Goal: Task Accomplishment & Management: Manage account settings

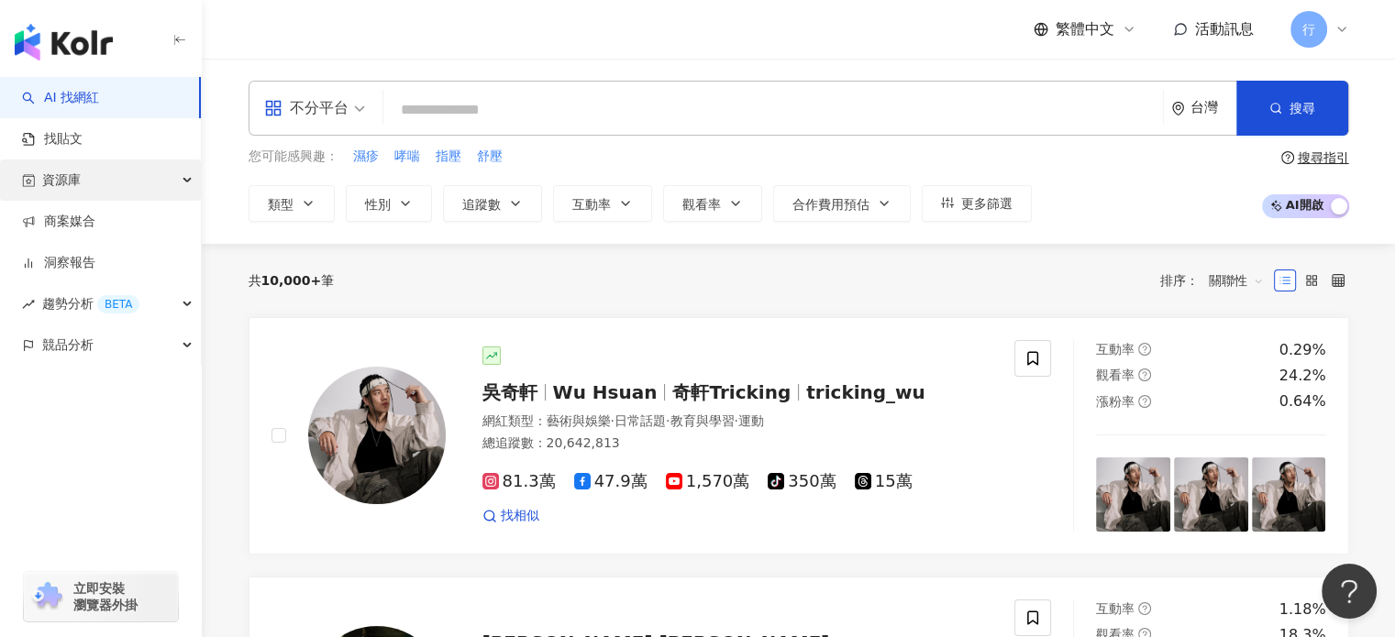
click at [124, 169] on div "資源庫" at bounding box center [100, 180] width 201 height 41
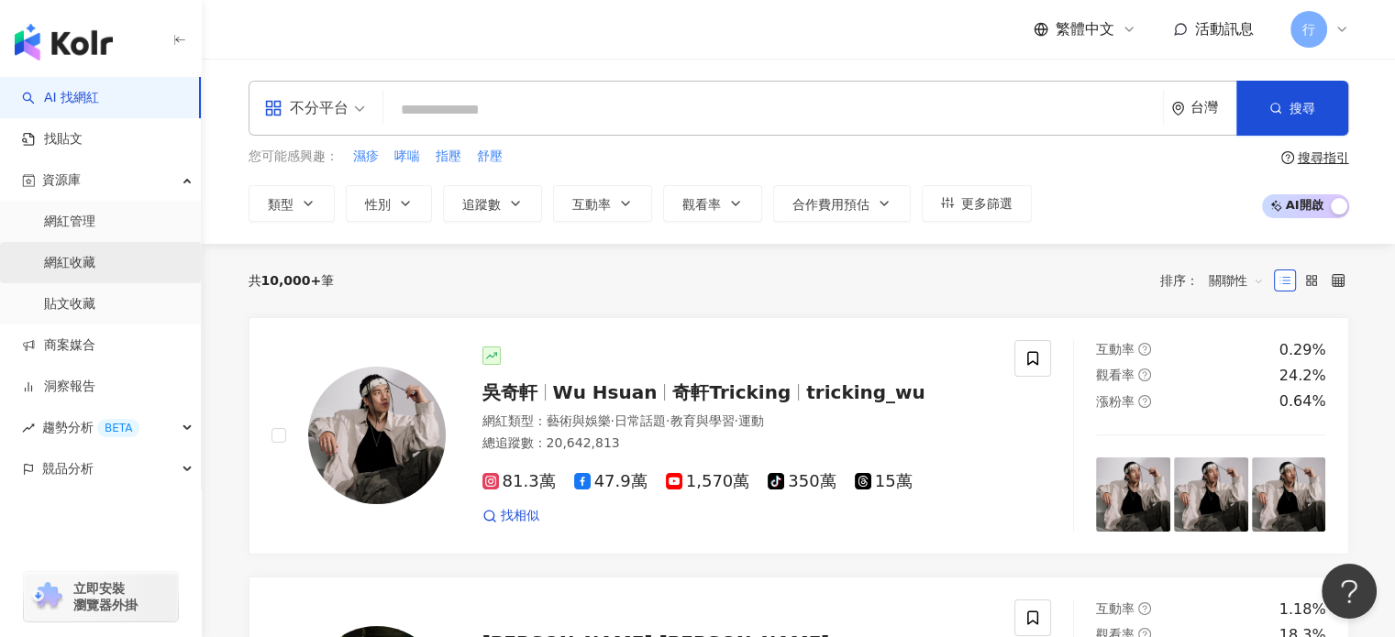
click at [94, 260] on link "網紅收藏" at bounding box center [69, 263] width 51 height 18
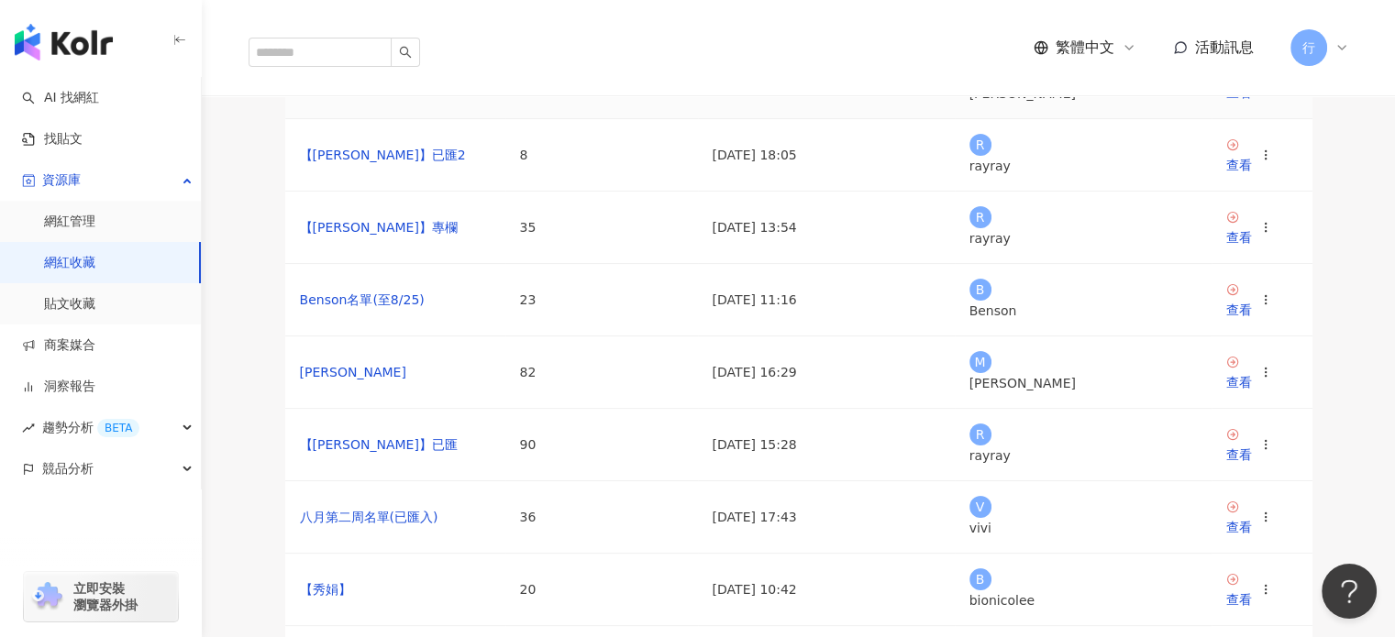
scroll to position [275, 0]
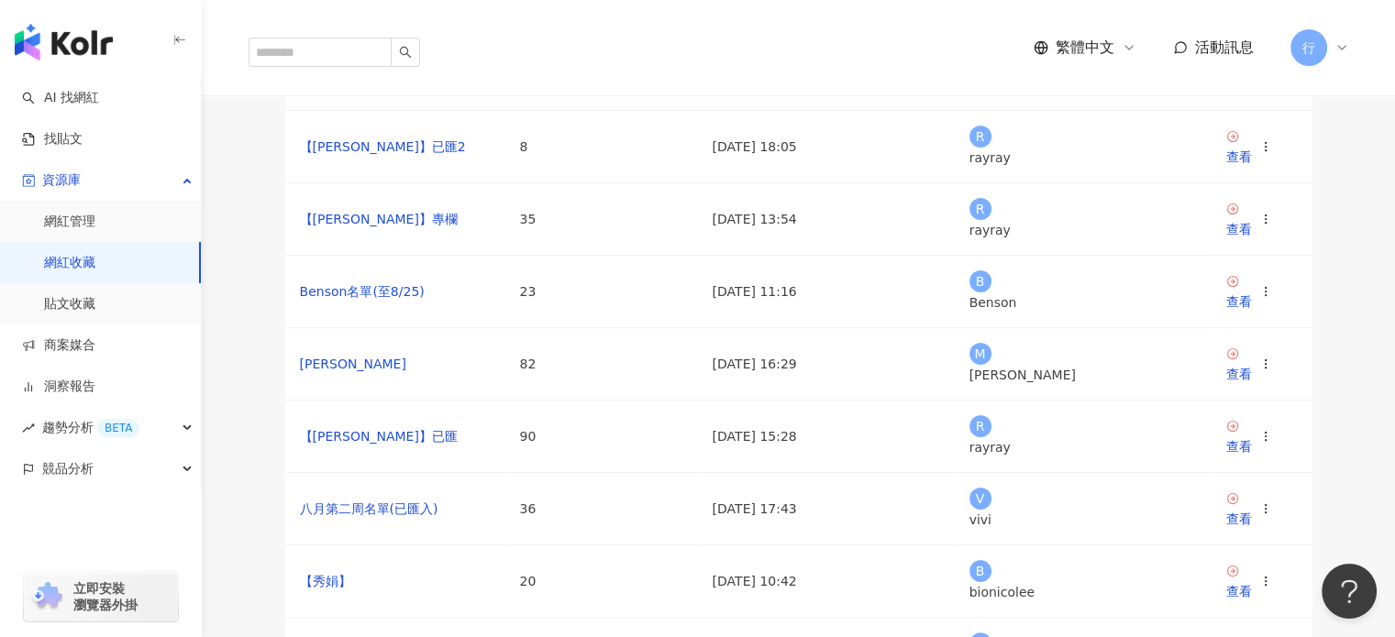
click at [1252, 22] on div "查看" at bounding box center [1239, 12] width 26 height 20
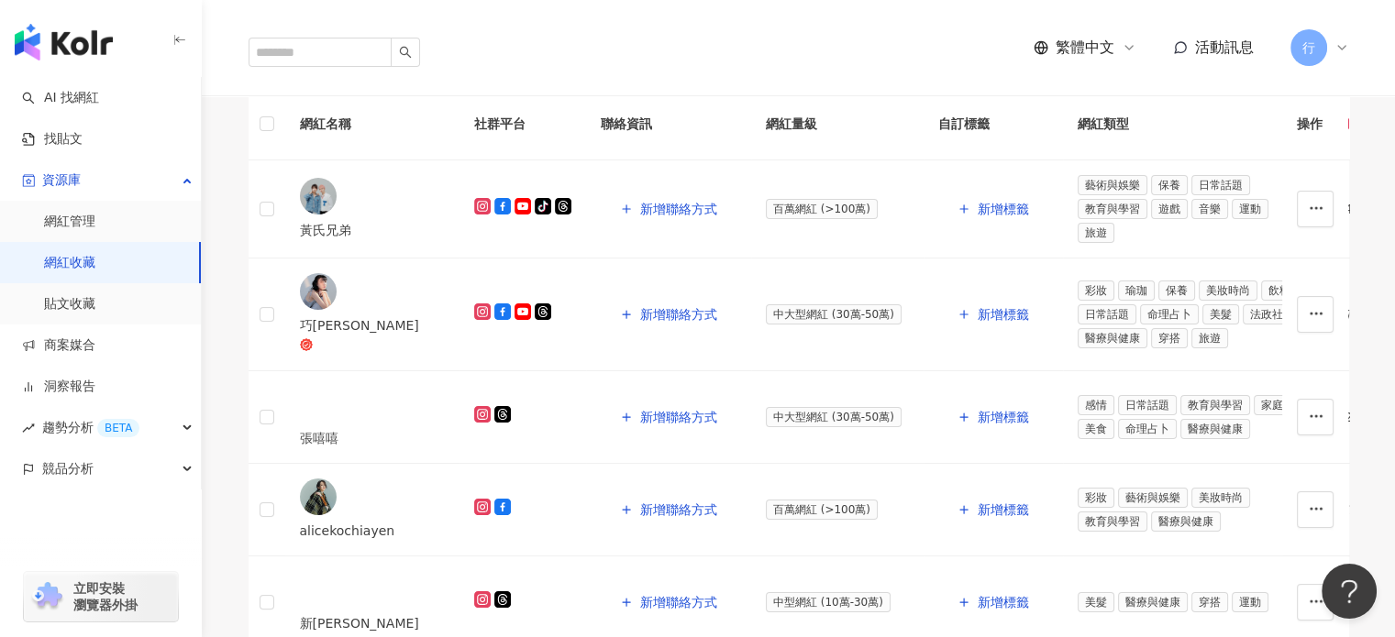
scroll to position [825, 0]
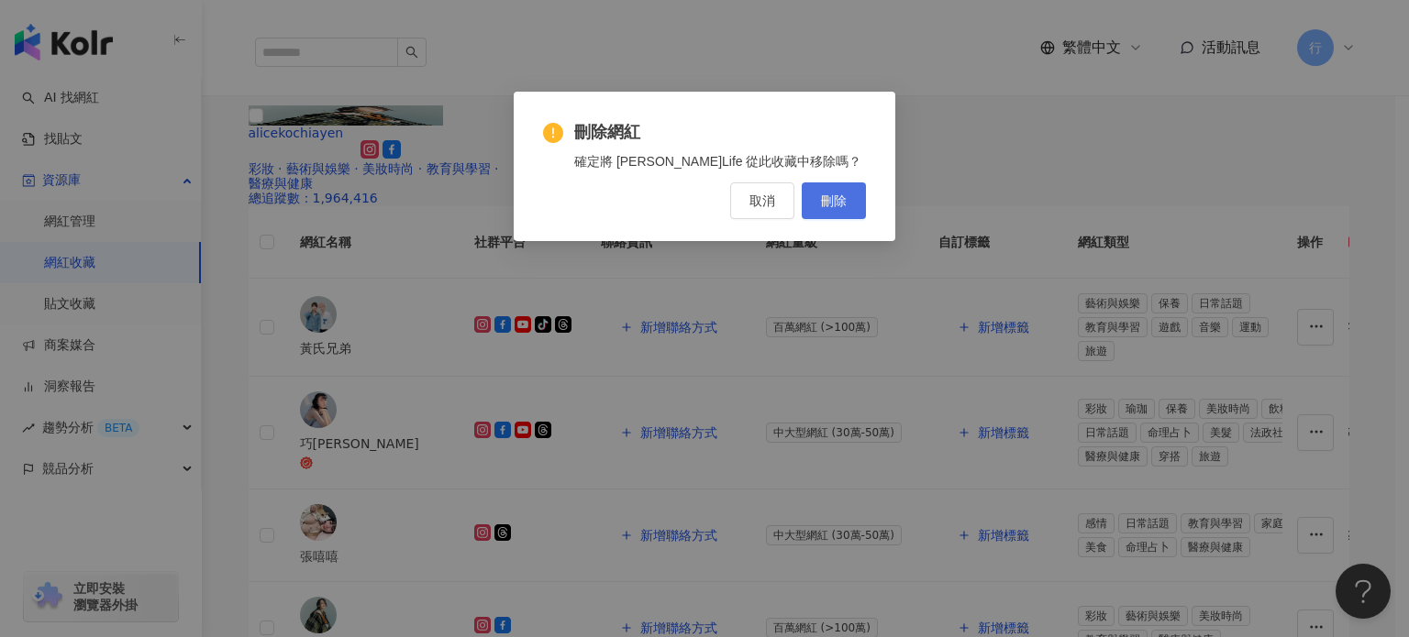
click at [847, 206] on button "刪除" at bounding box center [834, 201] width 64 height 37
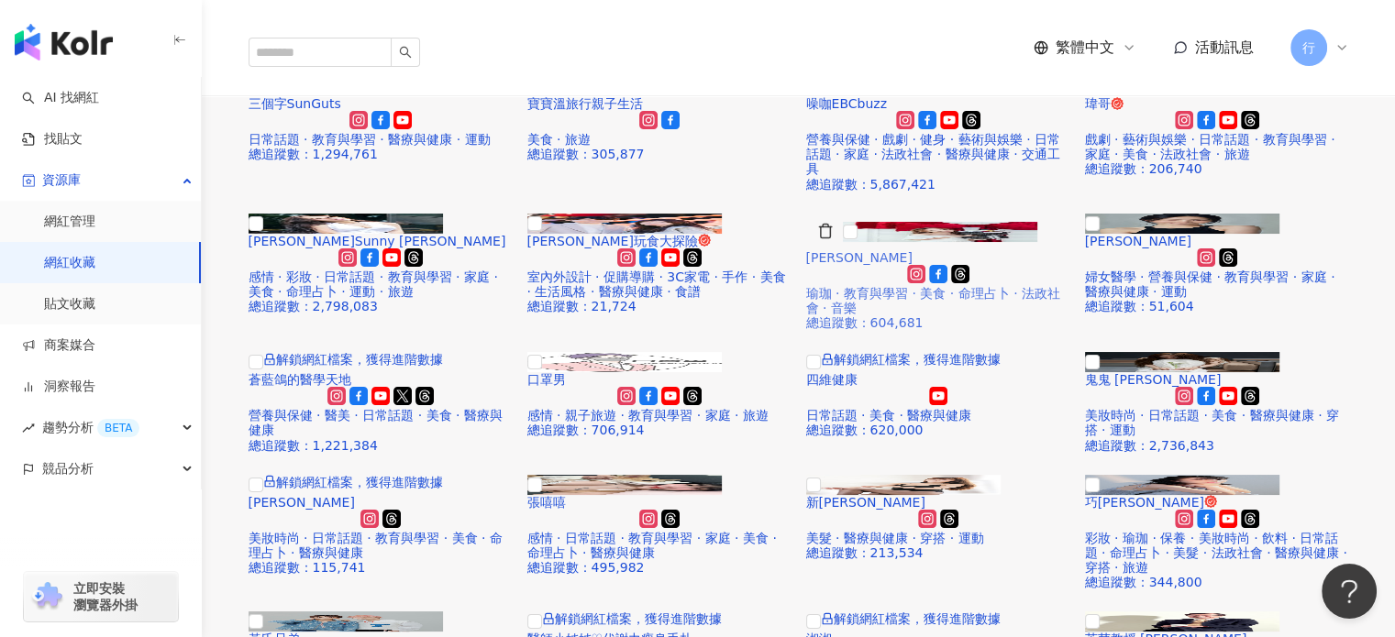
scroll to position [0, 0]
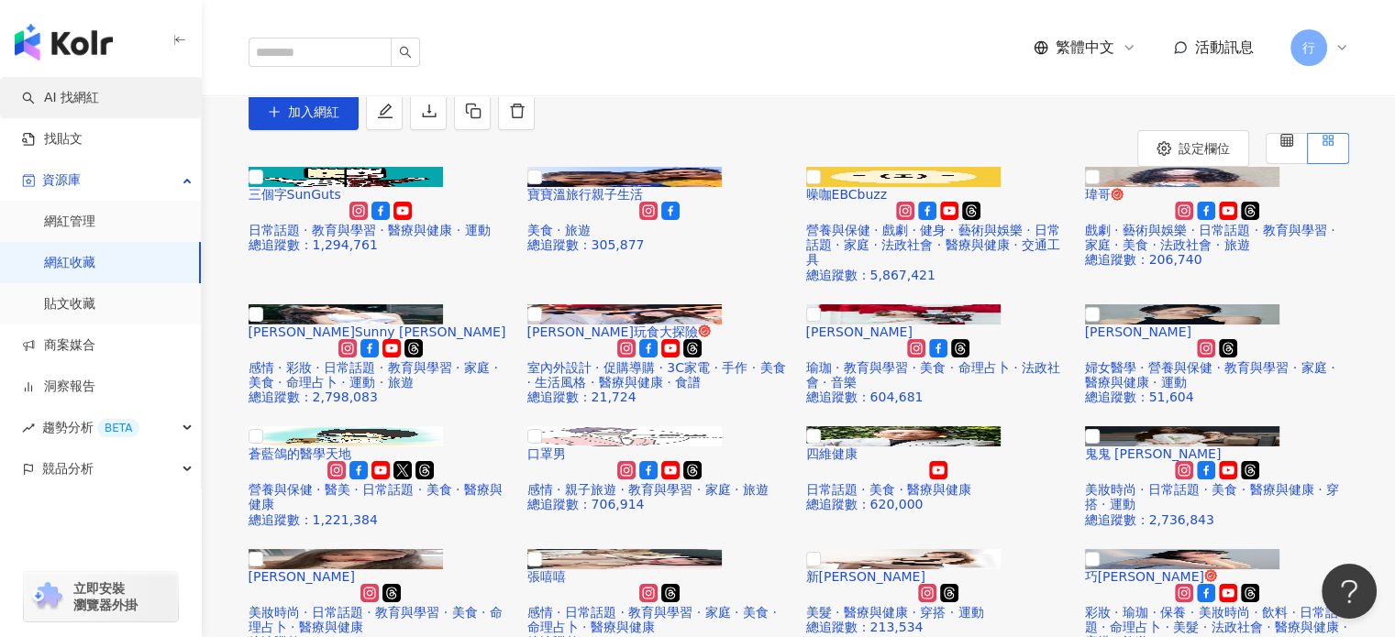
click at [99, 105] on link "AI 找網紅" at bounding box center [60, 98] width 77 height 18
